Goal: Task Accomplishment & Management: Manage account settings

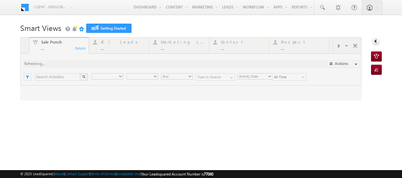
type input "Any Owner"
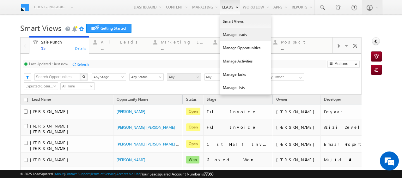
click at [229, 32] on link "Manage Leads" at bounding box center [245, 34] width 51 height 13
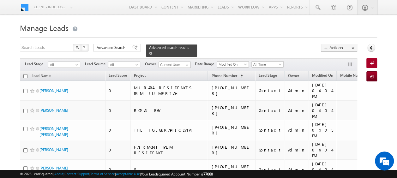
click at [152, 52] on span at bounding box center [150, 53] width 3 height 3
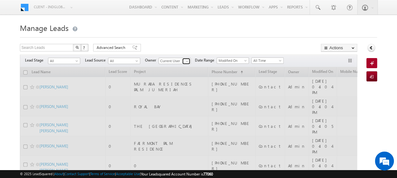
click at [187, 62] on span at bounding box center [187, 61] width 5 height 5
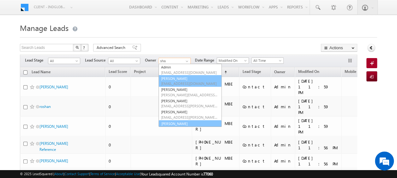
scroll to position [38, 0]
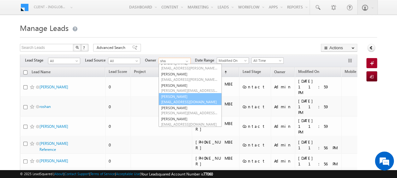
click at [183, 100] on span "[EMAIL_ADDRESS][DOMAIN_NAME]" at bounding box center [189, 102] width 57 height 5
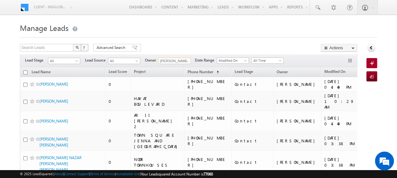
scroll to position [0, 0]
type input "[PERSON_NAME]"
click at [76, 60] on span at bounding box center [77, 62] width 5 height 5
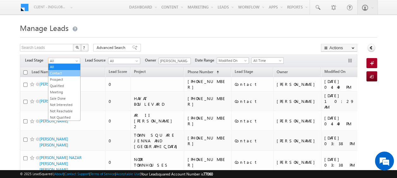
click at [56, 73] on link "Contact" at bounding box center [64, 73] width 32 height 6
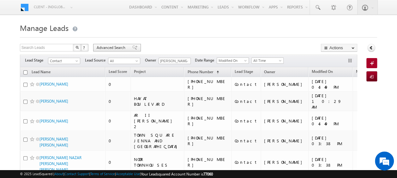
click at [111, 49] on span "Advanced Search" at bounding box center [112, 48] width 31 height 6
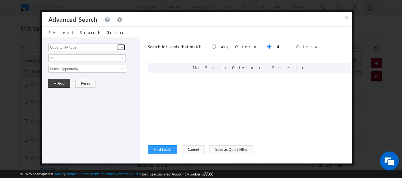
click at [122, 47] on span at bounding box center [121, 47] width 5 height 5
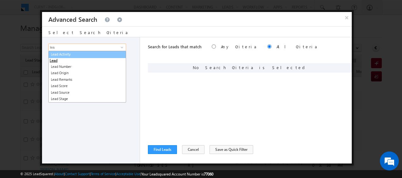
click at [83, 55] on link "Lead Activity" at bounding box center [87, 54] width 78 height 7
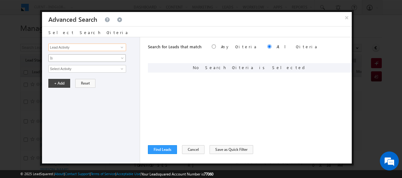
type input "Lead Activity"
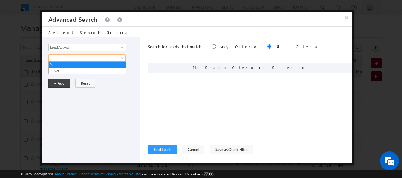
click at [121, 58] on span at bounding box center [122, 59] width 5 height 5
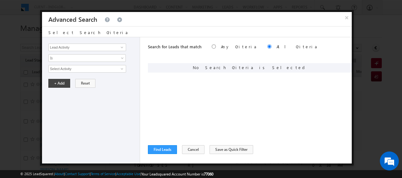
drag, startPoint x: 106, startPoint y: 98, endPoint x: 117, endPoint y: 77, distance: 23.7
click at [107, 97] on div "Opportunity Type Lead Activity Task Sales Group Prospect Id Address 1 Address 2…" at bounding box center [91, 100] width 98 height 126
click at [120, 66] on span at bounding box center [121, 68] width 5 height 5
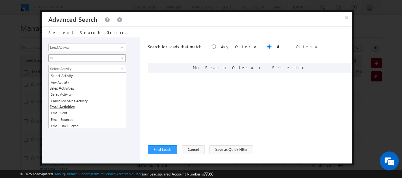
click at [124, 57] on span at bounding box center [122, 59] width 5 height 5
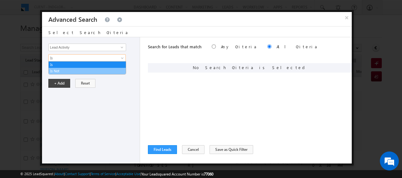
click at [76, 73] on link "Is Not" at bounding box center [87, 71] width 77 height 6
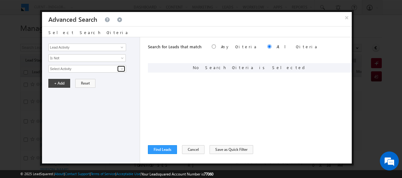
click at [124, 68] on span at bounding box center [121, 68] width 5 height 5
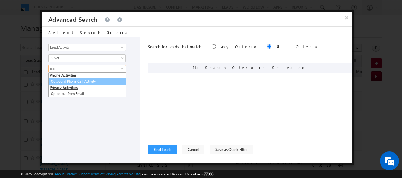
click at [96, 80] on link "Outbound Phone Call Activity" at bounding box center [87, 81] width 78 height 7
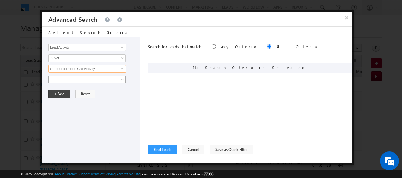
type input "Outbound Phone Call Activity"
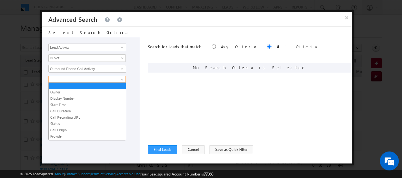
click at [123, 78] on span at bounding box center [122, 80] width 5 height 5
click at [76, 102] on link "Start Time" at bounding box center [87, 105] width 77 height 6
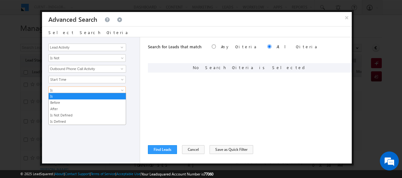
click at [118, 88] on link "Is" at bounding box center [86, 91] width 77 height 8
click at [180, 109] on div "Search for Leads that match Any Criteria All Criteria Note that the current tri…" at bounding box center [250, 100] width 204 height 126
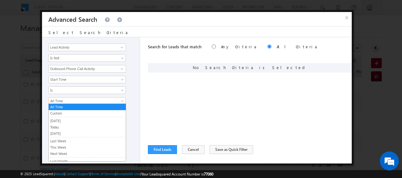
click at [120, 101] on link "All Time" at bounding box center [86, 101] width 77 height 8
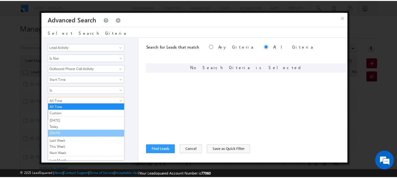
scroll to position [32, 0]
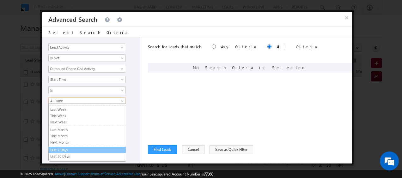
click at [70, 147] on link "Last 7 Days" at bounding box center [87, 150] width 77 height 6
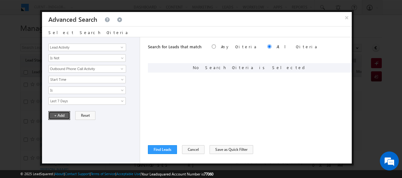
click at [59, 115] on button "+ Add" at bounding box center [59, 115] width 22 height 9
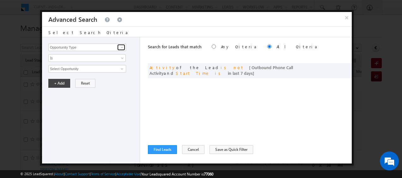
click at [123, 48] on span at bounding box center [121, 47] width 5 height 5
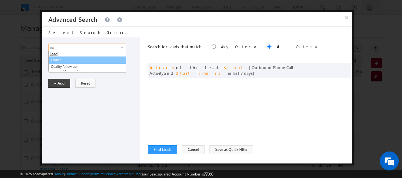
click at [70, 60] on link "Owner" at bounding box center [87, 60] width 78 height 7
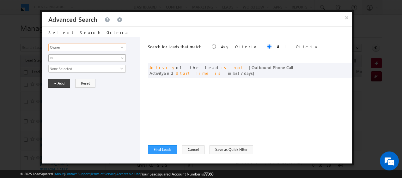
type input "Owner"
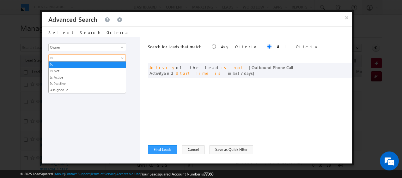
click at [122, 57] on span at bounding box center [122, 59] width 5 height 5
click at [74, 72] on link "Is Not" at bounding box center [87, 71] width 77 height 6
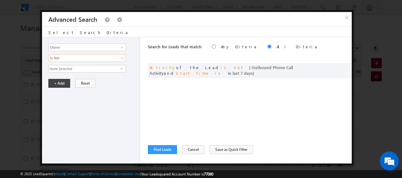
click at [120, 67] on span "select" at bounding box center [122, 68] width 5 height 3
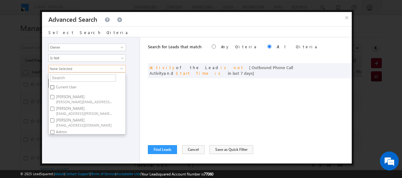
click at [51, 87] on input "Current User" at bounding box center [52, 87] width 4 height 4
checkbox input "true"
click at [135, 86] on div "+ Add Reset" at bounding box center [92, 83] width 88 height 9
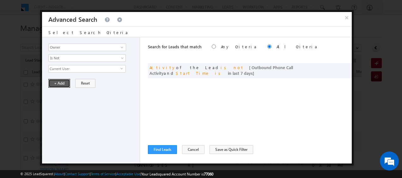
click at [62, 85] on button "+ Add" at bounding box center [59, 83] width 22 height 9
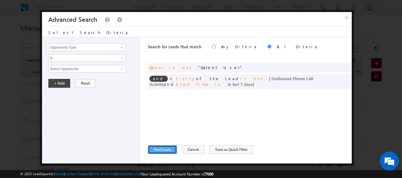
click at [168, 147] on button "Find Leads" at bounding box center [162, 149] width 29 height 9
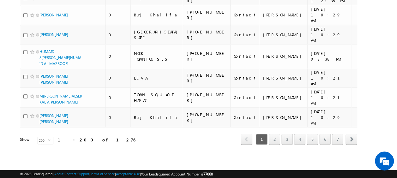
scroll to position [0, 0]
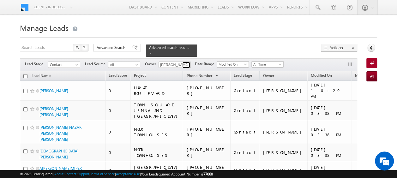
click at [187, 63] on span at bounding box center [187, 65] width 5 height 5
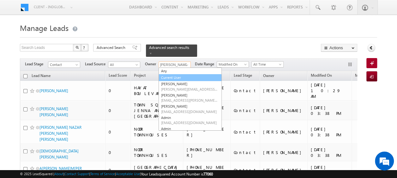
click at [178, 74] on link "Current User" at bounding box center [190, 77] width 63 height 7
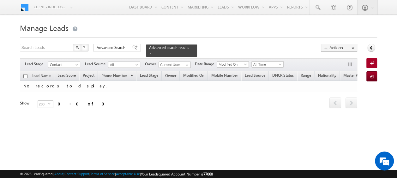
click at [188, 64] on div "Filters Lead Stage All Contact Prospect Qualified Meeting Sale Done Not Interes…" at bounding box center [189, 64] width 338 height 13
click at [187, 63] on span at bounding box center [187, 65] width 5 height 5
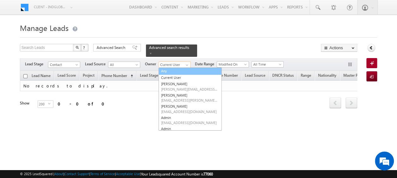
click at [171, 68] on link "Any" at bounding box center [190, 71] width 63 height 7
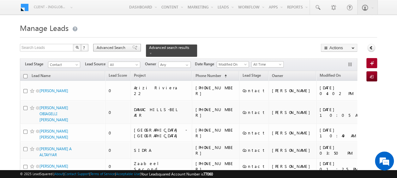
click at [116, 46] on span "Advanced Search" at bounding box center [112, 48] width 31 height 6
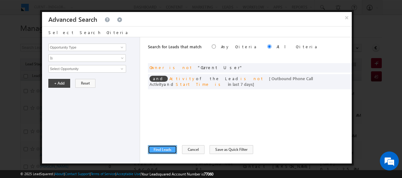
click at [165, 149] on button "Find Leads" at bounding box center [162, 149] width 29 height 9
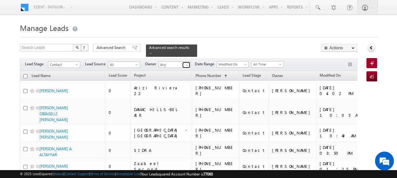
click at [188, 63] on span at bounding box center [187, 65] width 5 height 5
type input "d"
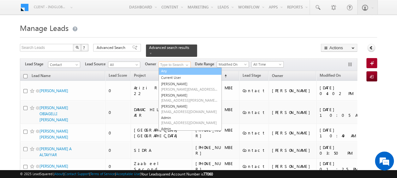
click at [167, 68] on link "Any" at bounding box center [190, 71] width 63 height 7
type input "Any"
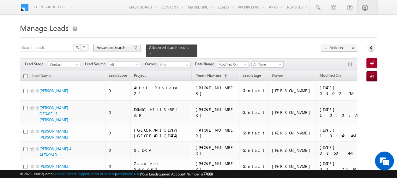
click at [114, 46] on span "Advanced Search" at bounding box center [112, 48] width 31 height 6
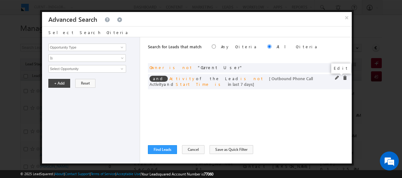
click at [335, 77] on span at bounding box center [337, 78] width 4 height 4
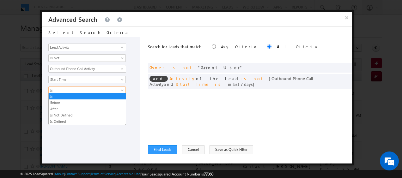
click at [123, 89] on span at bounding box center [122, 91] width 5 height 5
click at [71, 101] on link "Before" at bounding box center [87, 103] width 77 height 6
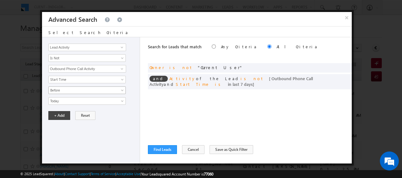
click at [116, 91] on span "Before" at bounding box center [83, 91] width 69 height 6
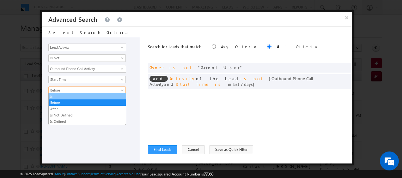
click at [58, 95] on link "Is" at bounding box center [87, 97] width 77 height 6
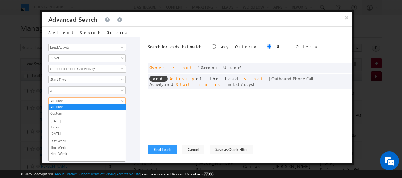
click at [121, 101] on span at bounding box center [122, 102] width 5 height 5
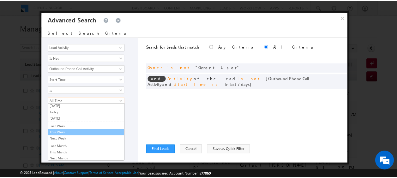
scroll to position [17, 0]
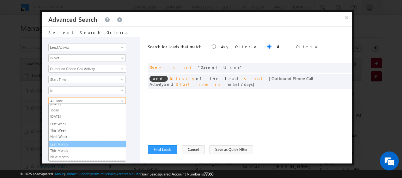
click at [74, 143] on link "Last Month" at bounding box center [87, 145] width 77 height 6
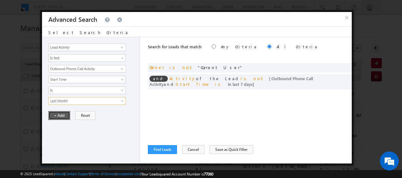
click at [54, 116] on button "+ Add" at bounding box center [59, 115] width 22 height 9
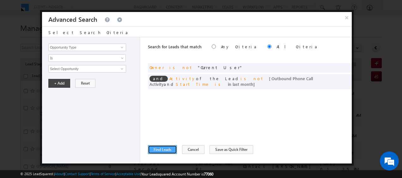
click at [161, 150] on button "Find Leads" at bounding box center [162, 149] width 29 height 9
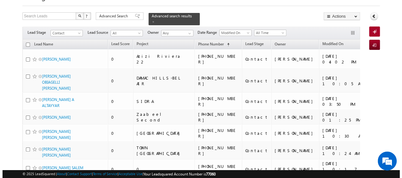
scroll to position [0, 0]
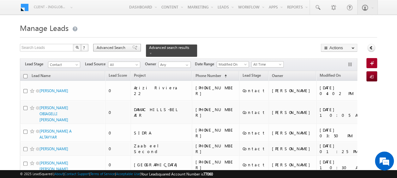
click at [119, 48] on span "Advanced Search" at bounding box center [112, 48] width 31 height 6
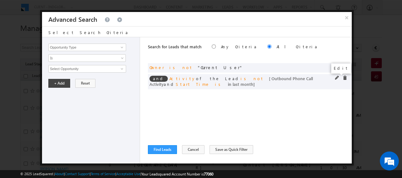
click at [336, 79] on span at bounding box center [337, 78] width 4 height 4
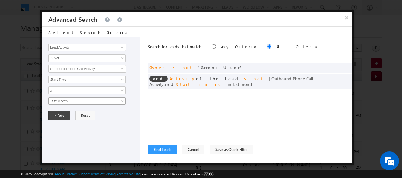
scroll to position [1, 0]
click at [122, 98] on link "Last Month" at bounding box center [86, 101] width 77 height 8
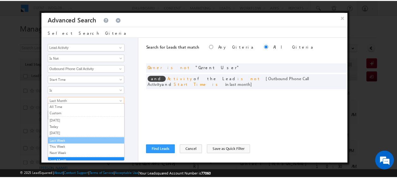
scroll to position [32, 0]
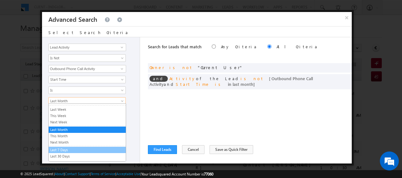
click at [67, 147] on link "Last 7 Days" at bounding box center [87, 150] width 77 height 6
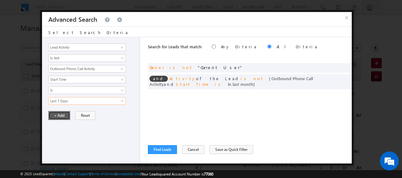
click at [58, 116] on button "+ Add" at bounding box center [59, 115] width 22 height 9
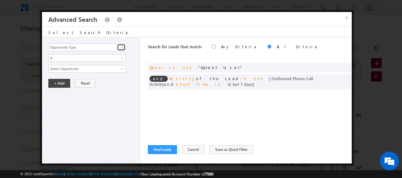
click at [122, 48] on span at bounding box center [121, 47] width 5 height 5
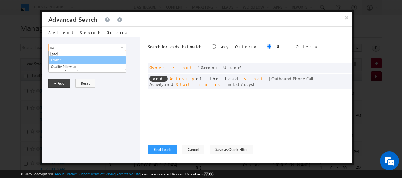
click at [64, 60] on link "Owner" at bounding box center [87, 60] width 78 height 7
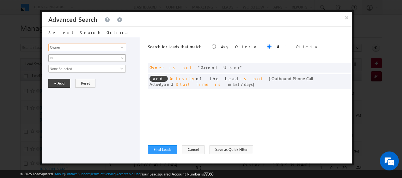
type input "Owner"
click at [119, 60] on link "Is" at bounding box center [86, 58] width 77 height 8
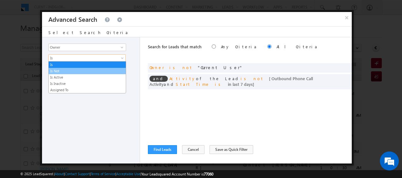
click at [73, 71] on link "Is Not" at bounding box center [87, 71] width 77 height 6
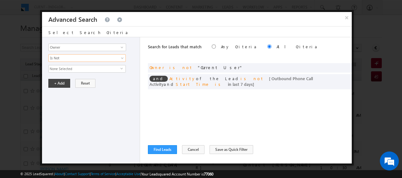
drag, startPoint x: 94, startPoint y: 70, endPoint x: 102, endPoint y: 67, distance: 8.9
click at [102, 67] on span "None Selected" at bounding box center [85, 68] width 72 height 7
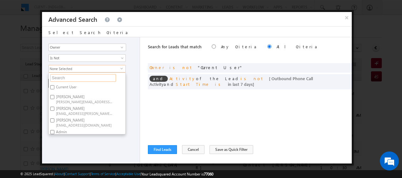
click at [78, 77] on input "text" at bounding box center [83, 78] width 66 height 8
type input "sha"
type input "shaik"
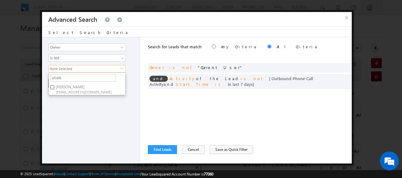
click at [53, 87] on input "[PERSON_NAME] [PERSON_NAME][EMAIL_ADDRESS][DOMAIN_NAME]" at bounding box center [52, 87] width 4 height 4
checkbox input "true"
click at [130, 85] on div "+ Add Reset" at bounding box center [92, 83] width 88 height 9
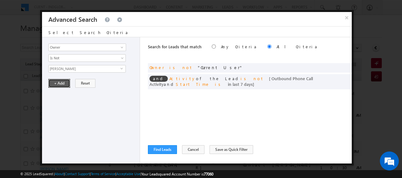
click at [58, 82] on button "+ Add" at bounding box center [59, 83] width 22 height 9
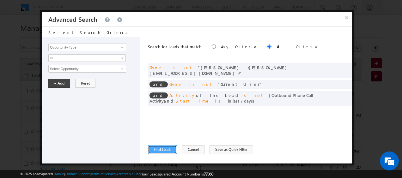
click at [164, 150] on button "Find Leads" at bounding box center [162, 149] width 29 height 9
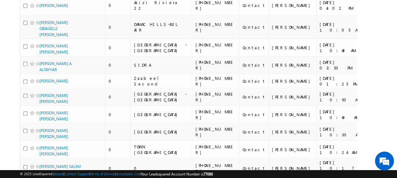
scroll to position [0, 0]
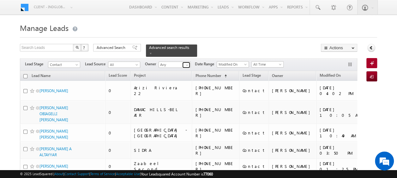
click at [186, 63] on span at bounding box center [187, 65] width 5 height 5
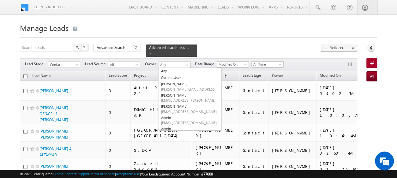
click at [221, 37] on div at bounding box center [198, 36] width 357 height 4
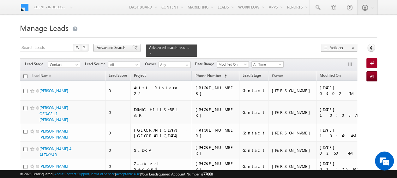
click at [110, 47] on span "Advanced Search" at bounding box center [112, 48] width 31 height 6
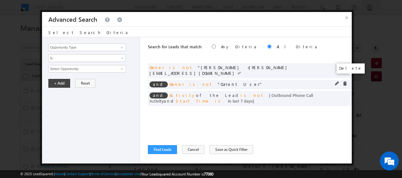
click at [346, 82] on span at bounding box center [345, 84] width 4 height 4
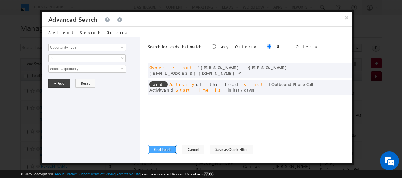
click at [163, 150] on button "Find Leads" at bounding box center [162, 149] width 29 height 9
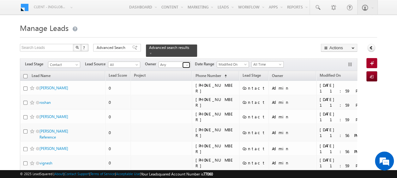
click at [186, 63] on span at bounding box center [187, 65] width 5 height 5
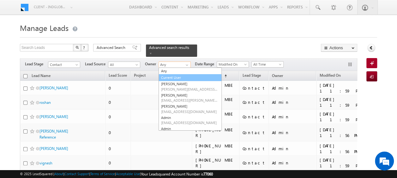
click at [183, 74] on link "Current User" at bounding box center [190, 77] width 63 height 7
type input "Current User"
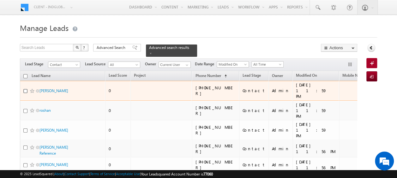
click at [26, 89] on input "checkbox" at bounding box center [25, 91] width 4 height 4
checkbox input "true"
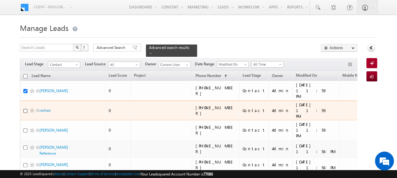
click at [25, 109] on input "checkbox" at bounding box center [25, 111] width 4 height 4
checkbox input "true"
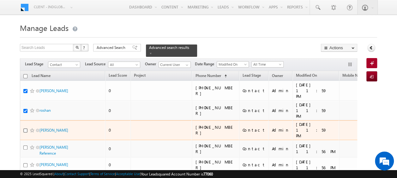
click at [24, 129] on input "checkbox" at bounding box center [25, 131] width 4 height 4
checkbox input "true"
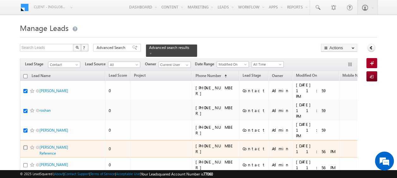
click at [25, 146] on input "checkbox" at bounding box center [25, 148] width 4 height 4
checkbox input "true"
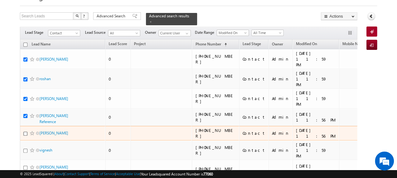
click at [26, 132] on input "checkbox" at bounding box center [25, 134] width 4 height 4
checkbox input "true"
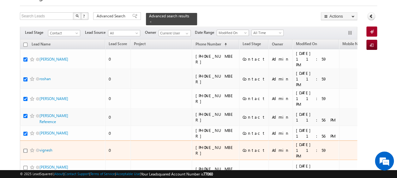
click at [25, 149] on input "checkbox" at bounding box center [25, 151] width 4 height 4
checkbox input "true"
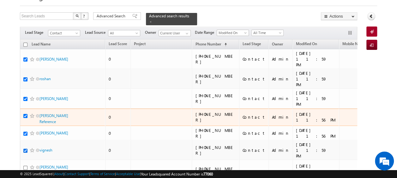
scroll to position [63, 0]
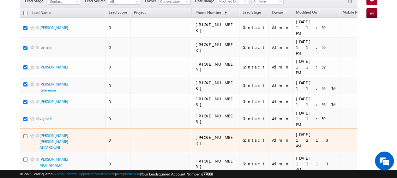
click at [25, 134] on input "checkbox" at bounding box center [25, 136] width 4 height 4
checkbox input "true"
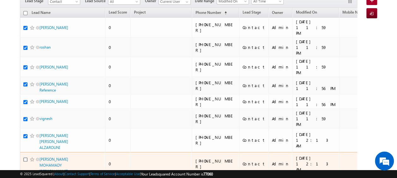
click at [25, 158] on input "checkbox" at bounding box center [25, 160] width 4 height 4
checkbox input "true"
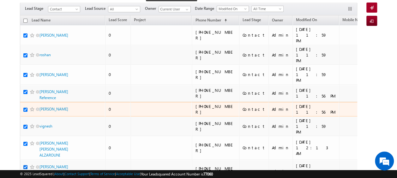
scroll to position [0, 0]
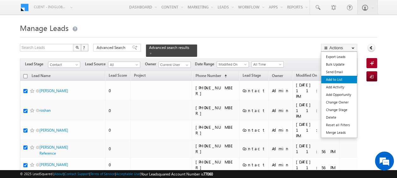
click at [341, 78] on link "Add to List" at bounding box center [339, 80] width 36 height 8
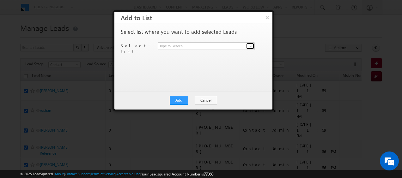
click at [249, 45] on span at bounding box center [250, 46] width 5 height 5
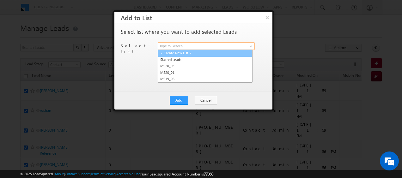
click at [181, 55] on link "< Create New List >" at bounding box center [205, 53] width 95 height 7
type input "< Create New List >"
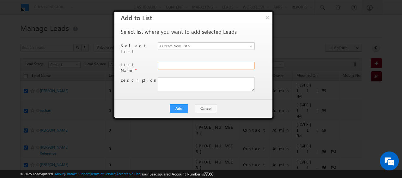
click at [168, 62] on input "text" at bounding box center [206, 66] width 97 height 8
type input "Wrong format_04"
click at [179, 104] on button "Add" at bounding box center [179, 108] width 18 height 9
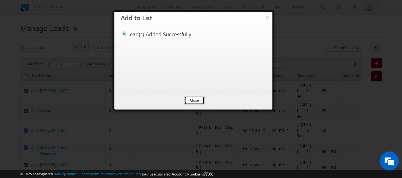
click at [192, 99] on button "Close" at bounding box center [194, 100] width 20 height 9
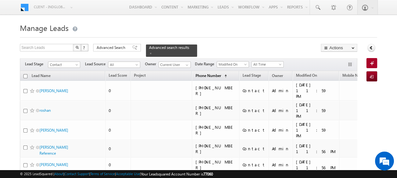
click at [195, 73] on span "Phone Number" at bounding box center [208, 75] width 26 height 5
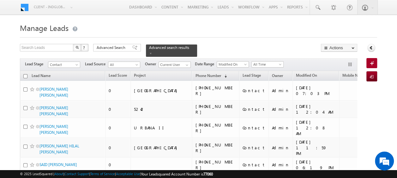
click at [25, 74] on input "checkbox" at bounding box center [25, 76] width 4 height 4
checkbox input "true"
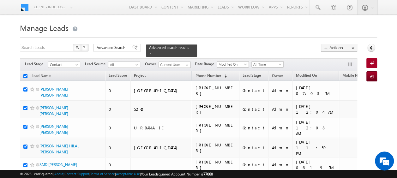
checkbox input "true"
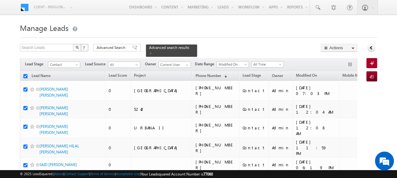
checkbox input "true"
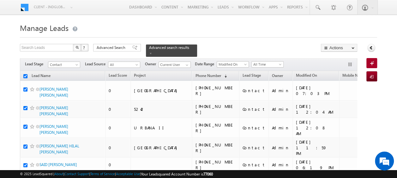
checkbox input "true"
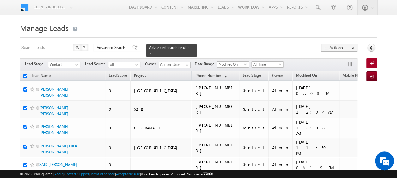
checkbox input "true"
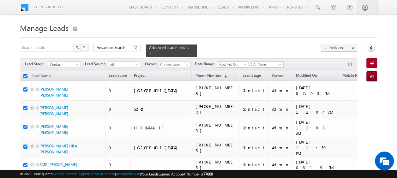
checkbox input "true"
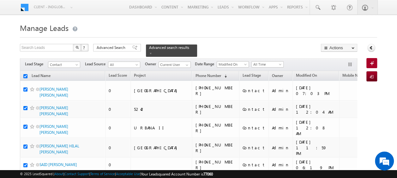
checkbox input "true"
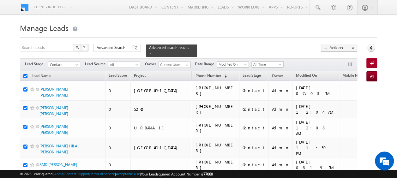
checkbox input "true"
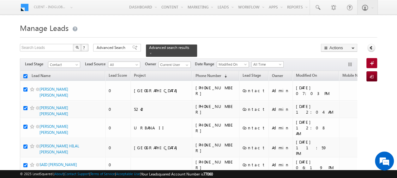
checkbox input "true"
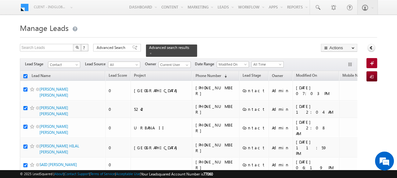
checkbox input "true"
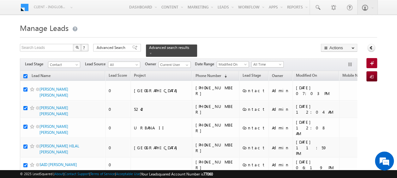
checkbox input "true"
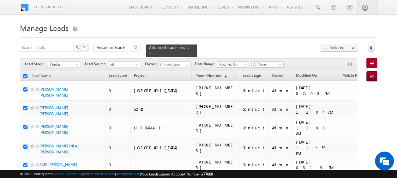
checkbox input "true"
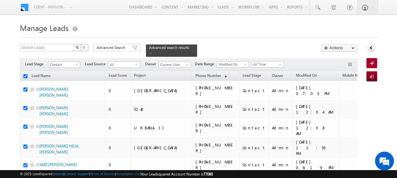
checkbox input "true"
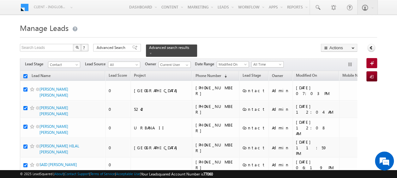
checkbox input "true"
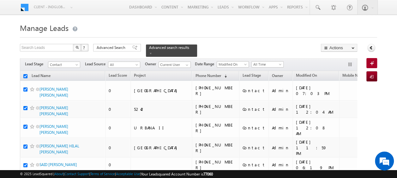
checkbox input "true"
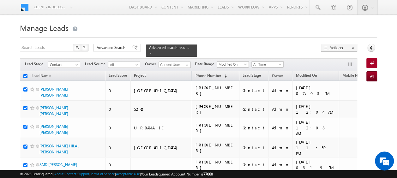
checkbox input "true"
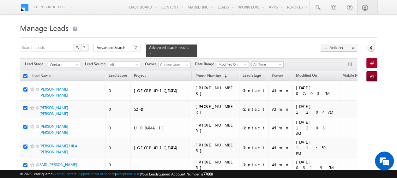
checkbox input "true"
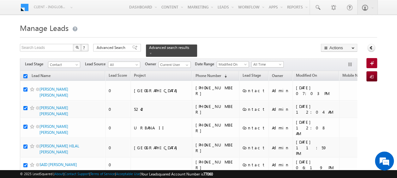
checkbox input "true"
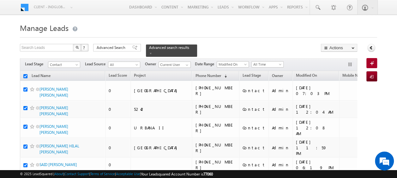
checkbox input "true"
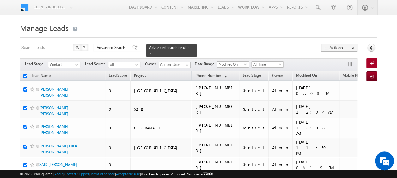
checkbox input "true"
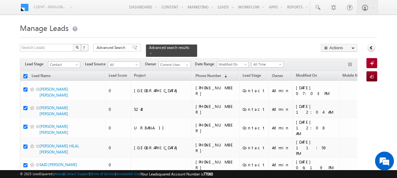
checkbox input "true"
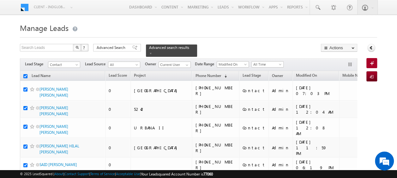
checkbox input "true"
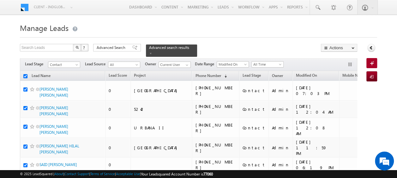
checkbox input "true"
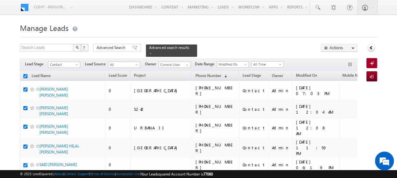
checkbox input "true"
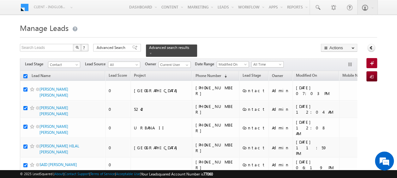
checkbox input "true"
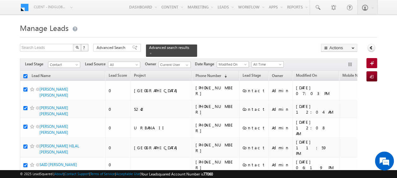
checkbox input "true"
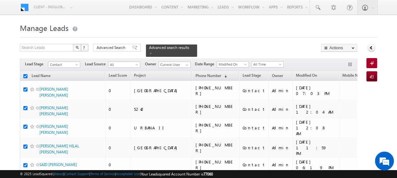
checkbox input "true"
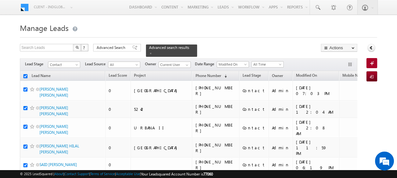
checkbox input "true"
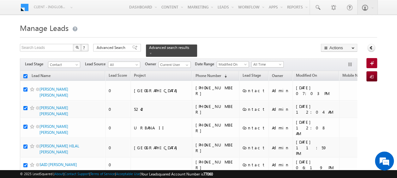
checkbox input "true"
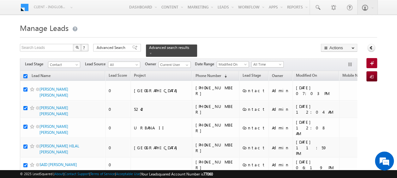
checkbox input "true"
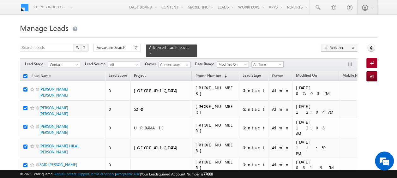
checkbox input "true"
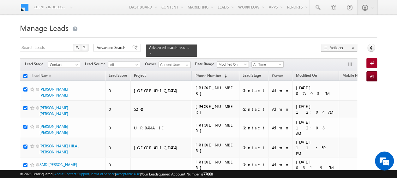
checkbox input "true"
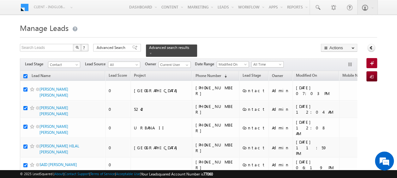
checkbox input "true"
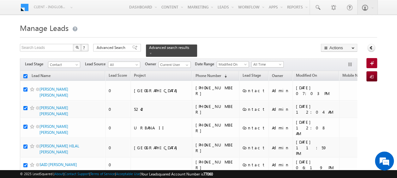
checkbox input "true"
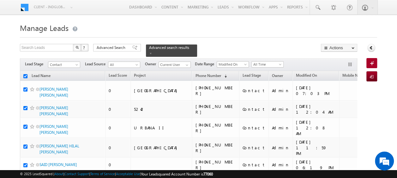
checkbox input "true"
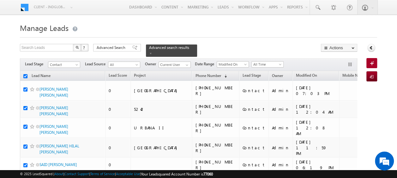
checkbox input "true"
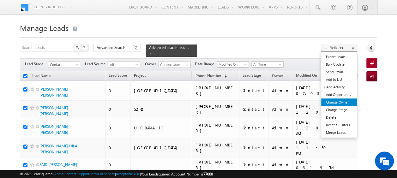
click at [338, 101] on link "Change Owner" at bounding box center [339, 103] width 36 height 8
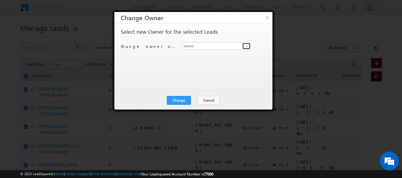
click at [246, 46] on span at bounding box center [247, 46] width 5 height 5
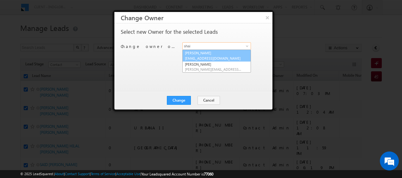
click at [224, 56] on span "[EMAIL_ADDRESS][DOMAIN_NAME]" at bounding box center [213, 58] width 57 height 5
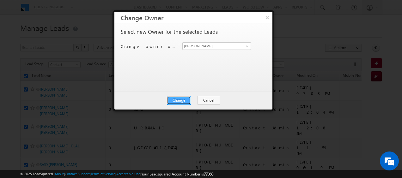
click at [179, 101] on button "Change" at bounding box center [179, 100] width 24 height 9
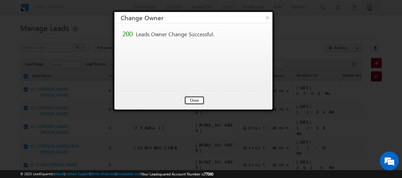
click at [190, 101] on button "Close" at bounding box center [194, 100] width 20 height 9
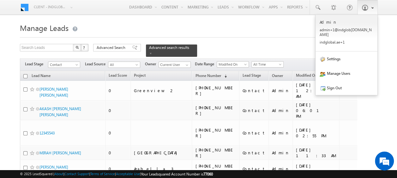
click at [367, 9] on span at bounding box center [365, 7] width 6 height 6
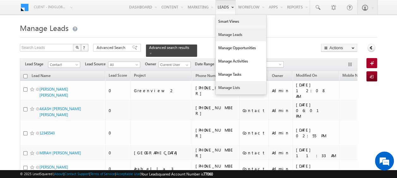
click at [227, 87] on link "Manage Lists" at bounding box center [241, 87] width 51 height 13
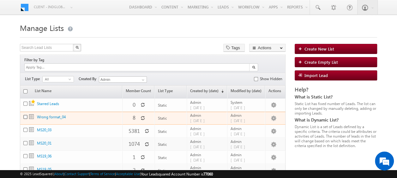
click at [25, 115] on input "checkbox" at bounding box center [25, 117] width 4 height 4
checkbox input "true"
click at [57, 115] on link "Wrong format_04" at bounding box center [51, 117] width 29 height 5
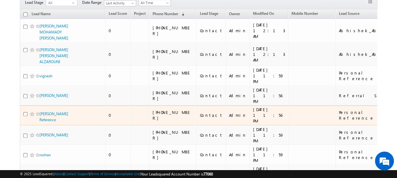
scroll to position [89, 0]
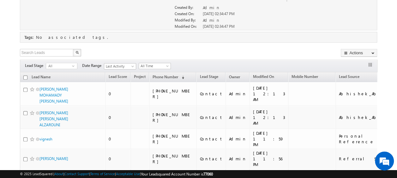
click at [24, 77] on input "checkbox" at bounding box center [25, 78] width 4 height 4
checkbox input "true"
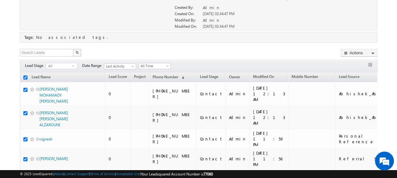
checkbox input "true"
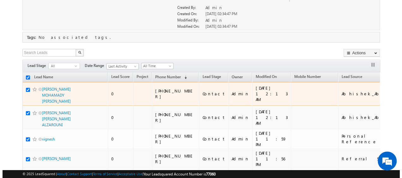
scroll to position [0, 0]
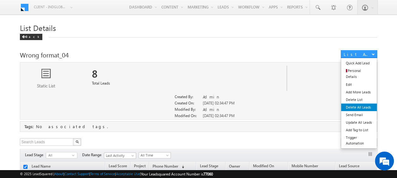
click at [362, 104] on link "Delete All Leads" at bounding box center [359, 108] width 36 height 8
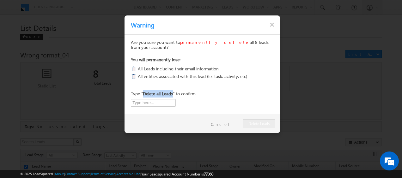
drag, startPoint x: 143, startPoint y: 95, endPoint x: 173, endPoint y: 95, distance: 29.7
click at [173, 95] on p "Type " Delete all Leads " to confirm." at bounding box center [164, 94] width 66 height 8
copy b "Delete all Leads"
click at [153, 105] on input "text" at bounding box center [153, 103] width 45 height 8
paste input "Delete all Leads"
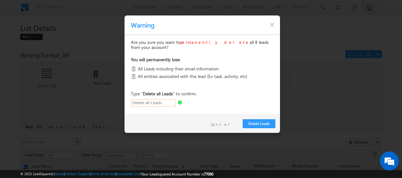
type input "Delete all Leads"
click at [200, 103] on div "Type " Delete all Leads " to confirm. Enter text exactly as displayed. Delete a…" at bounding box center [203, 98] width 156 height 17
click at [257, 125] on button "Delete Leads" at bounding box center [259, 123] width 33 height 9
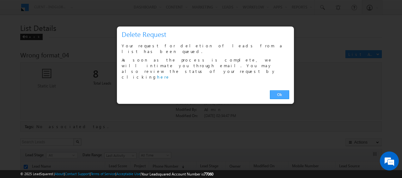
click at [278, 90] on link "Ok" at bounding box center [279, 94] width 19 height 9
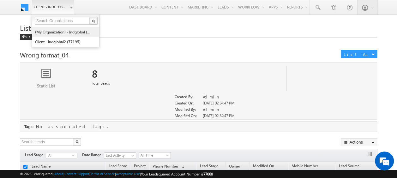
click at [61, 32] on link "(My Organization) - indglobal (48060)" at bounding box center [64, 32] width 58 height 10
